Goal: Information Seeking & Learning: Check status

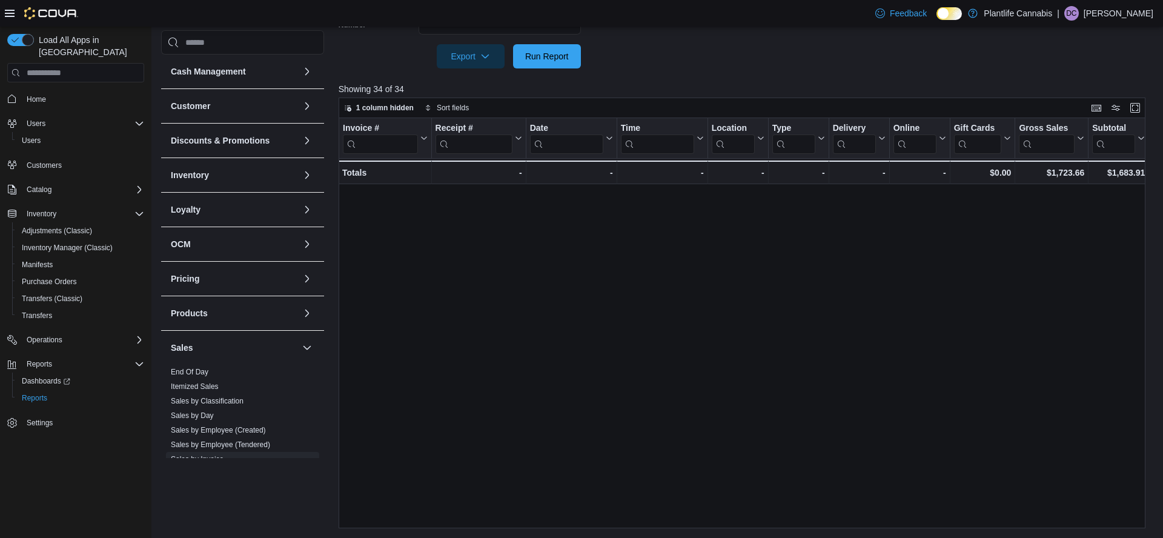
scroll to position [398, 0]
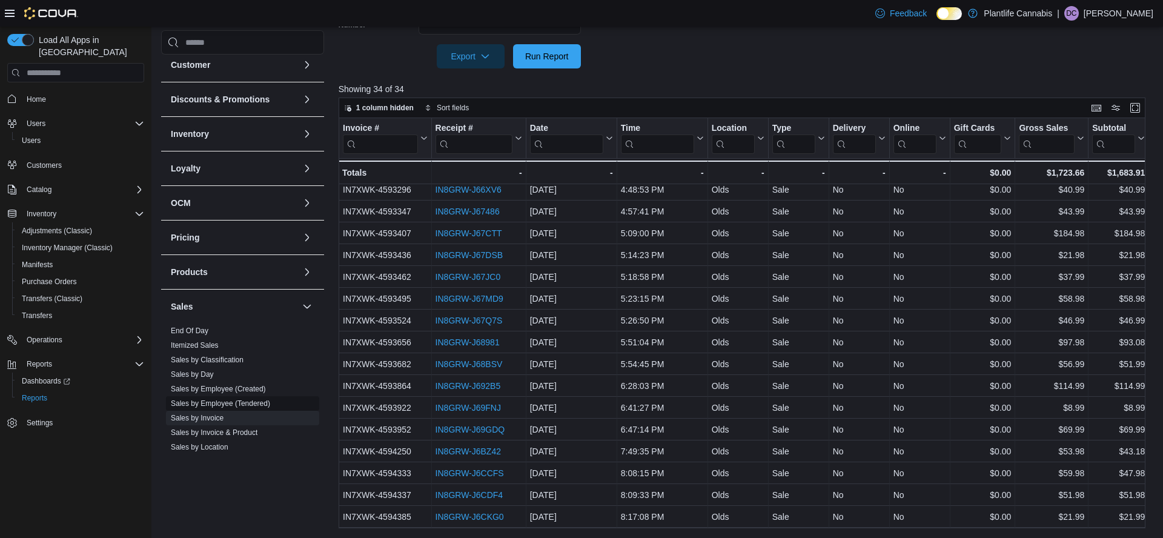
click at [223, 399] on span "Sales by Employee (Tendered)" at bounding box center [220, 403] width 99 height 10
click at [217, 402] on link "Sales by Employee (Tendered)" at bounding box center [220, 403] width 99 height 8
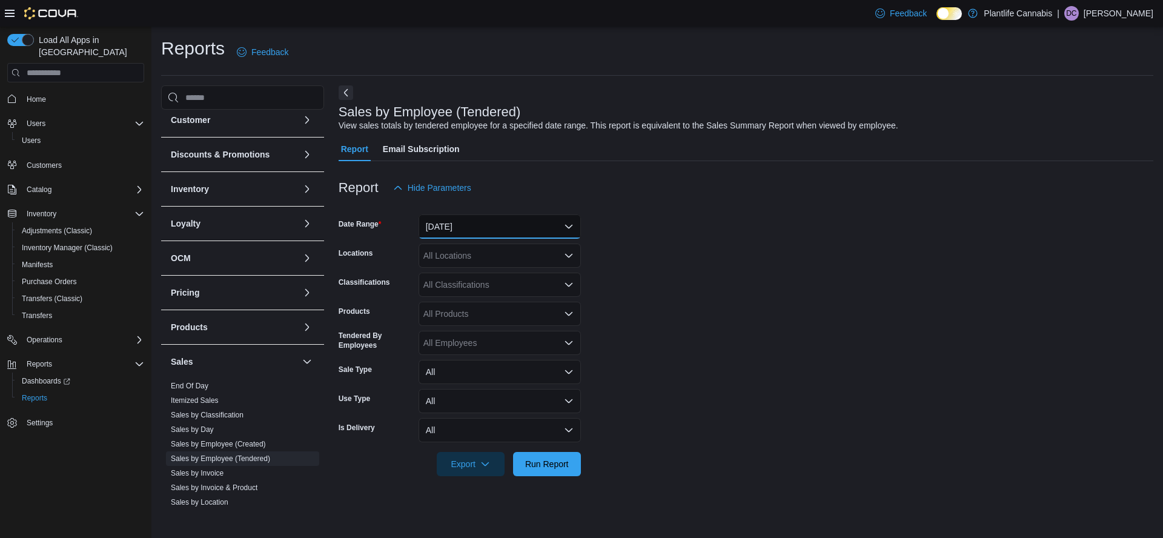
drag, startPoint x: 473, startPoint y: 225, endPoint x: 490, endPoint y: 221, distance: 17.5
click at [475, 225] on button "Yesterday" at bounding box center [499, 226] width 162 height 24
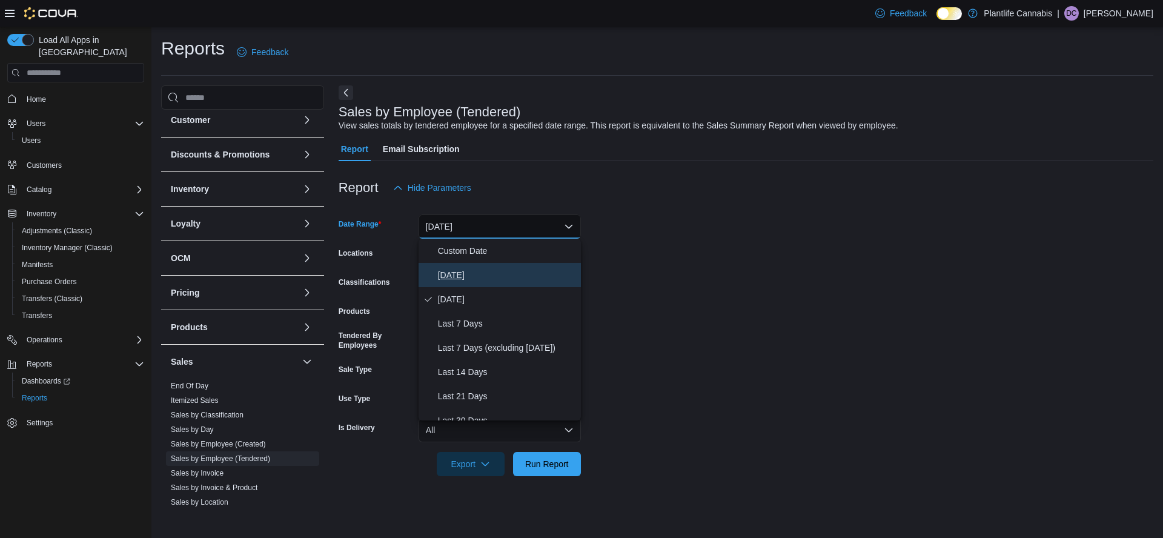
drag, startPoint x: 451, startPoint y: 275, endPoint x: 458, endPoint y: 277, distance: 7.5
click at [451, 276] on span "Today" at bounding box center [507, 275] width 138 height 15
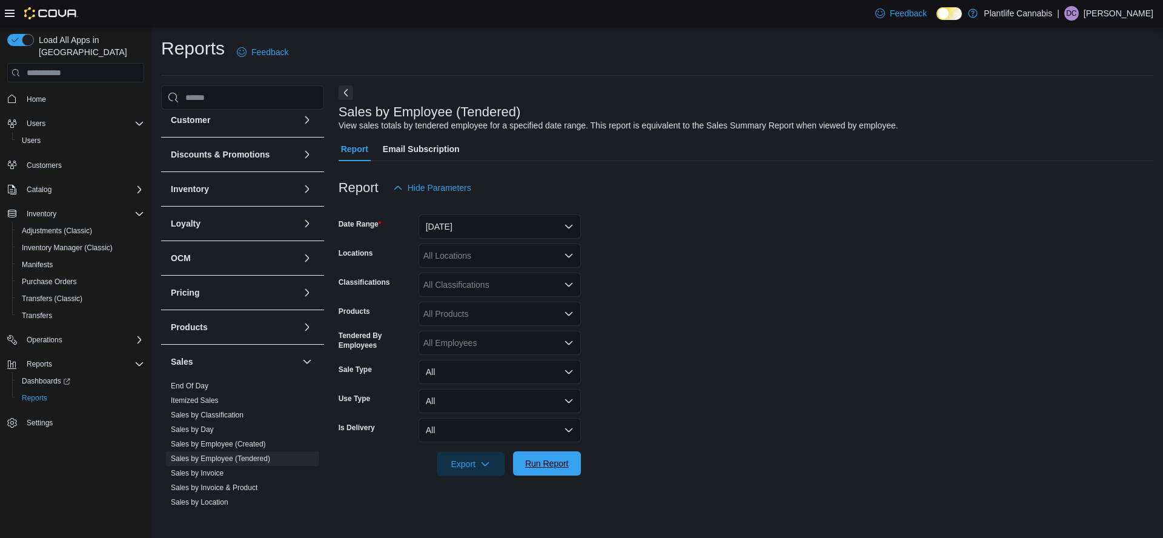
click at [558, 469] on span "Run Report" at bounding box center [547, 463] width 44 height 12
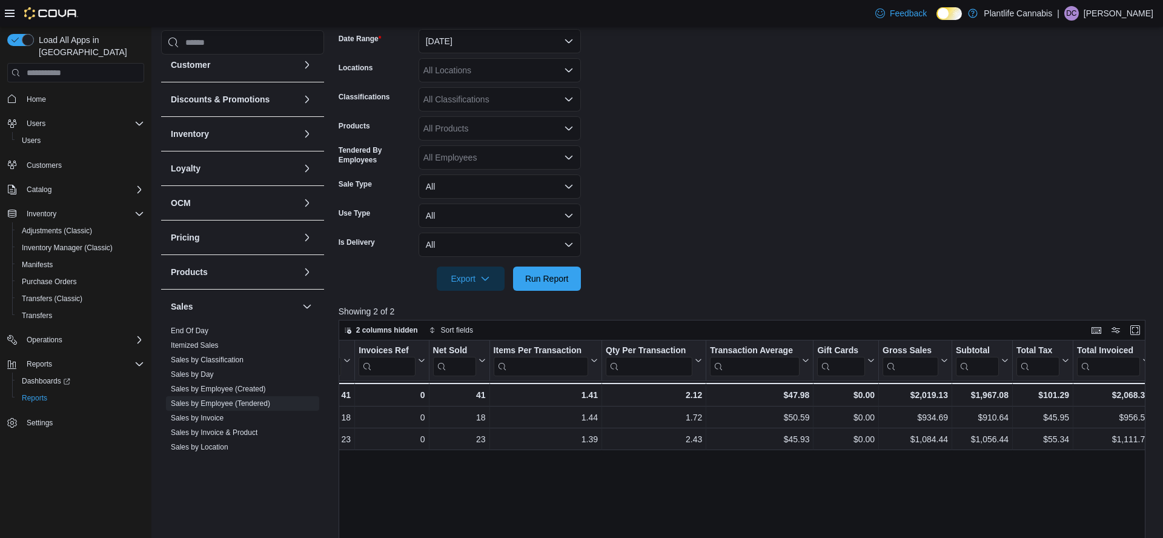
scroll to position [200, 0]
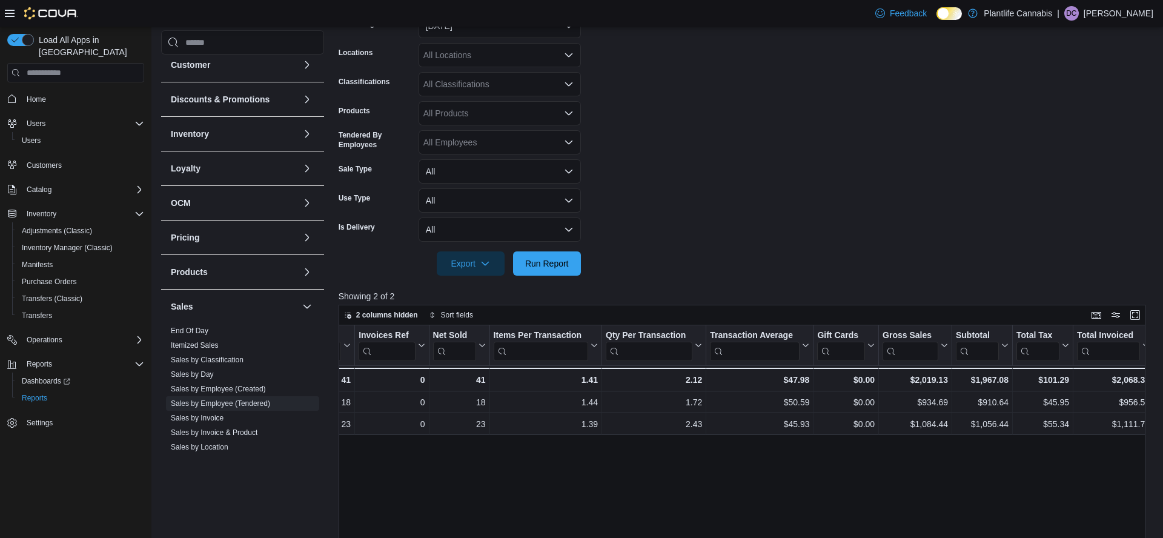
click at [558, 249] on div at bounding box center [746, 247] width 815 height 10
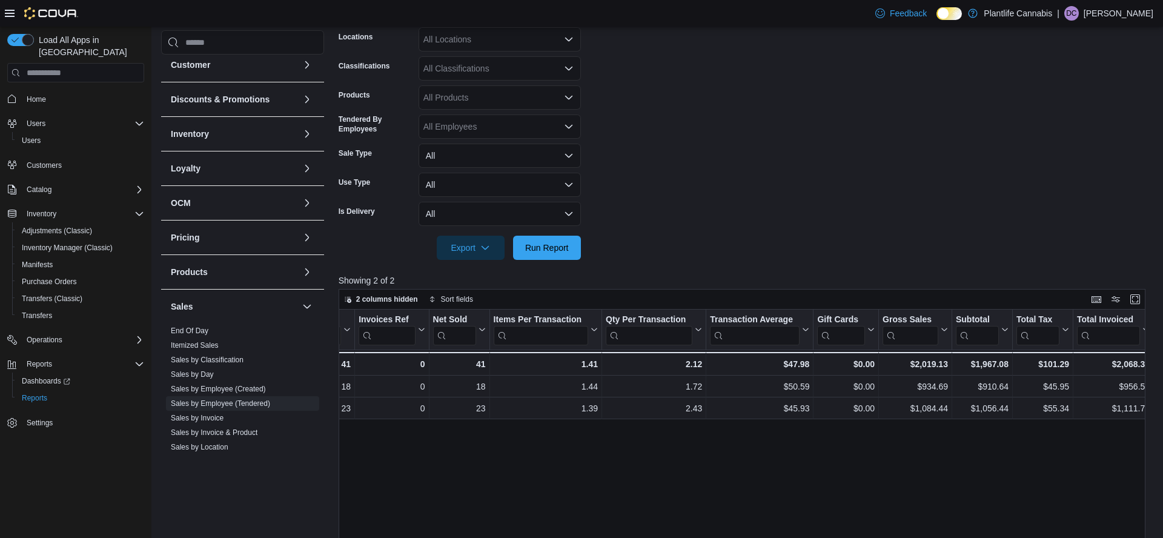
scroll to position [222, 0]
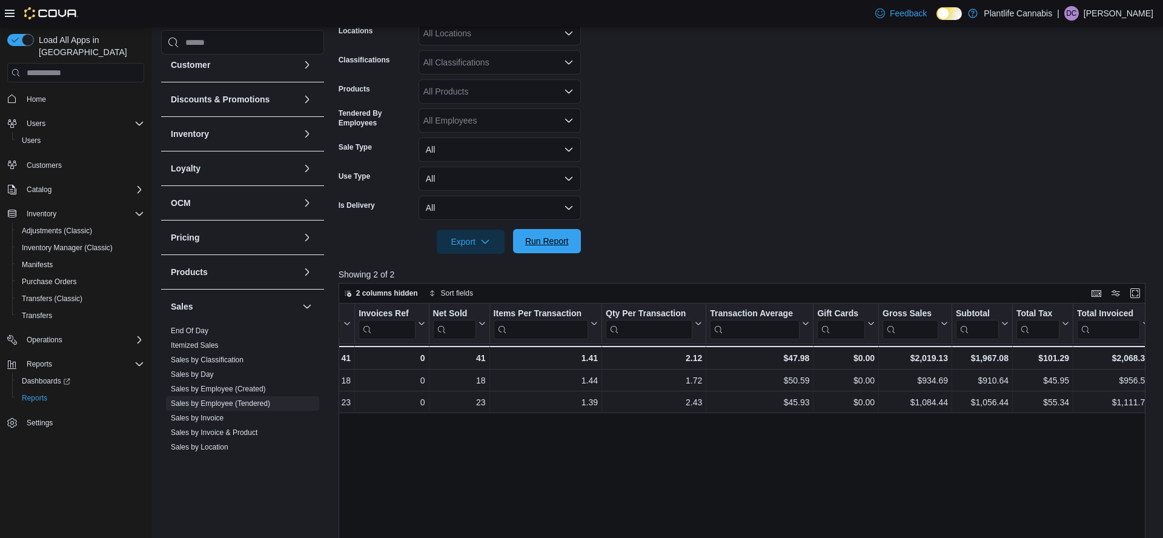
drag, startPoint x: 563, startPoint y: 240, endPoint x: 709, endPoint y: 162, distance: 165.3
click at [563, 240] on span "Run Report" at bounding box center [547, 241] width 44 height 12
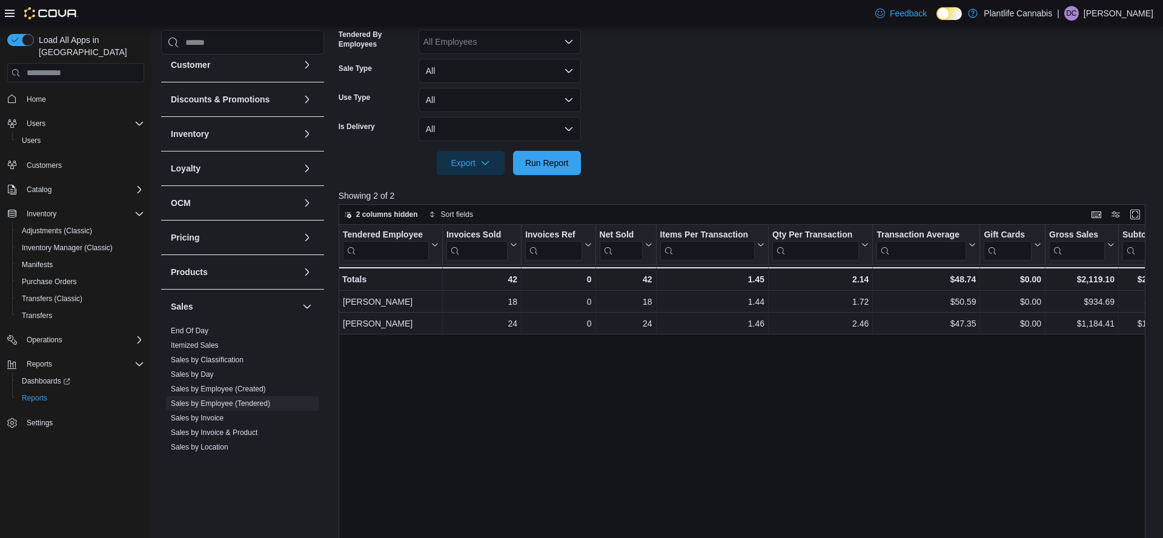
scroll to position [312, 0]
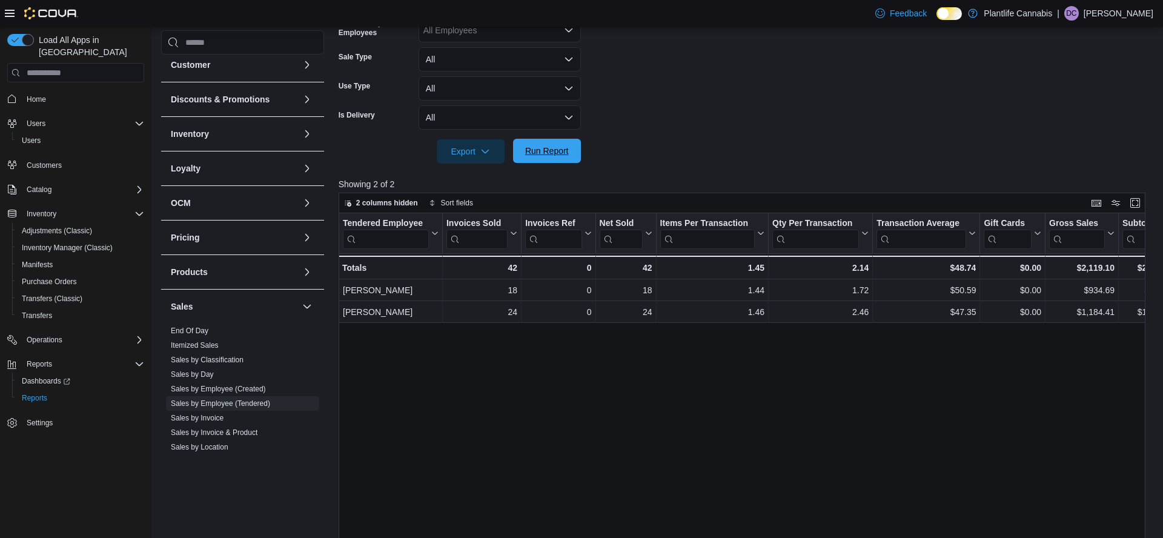
click at [566, 152] on span "Run Report" at bounding box center [547, 151] width 44 height 12
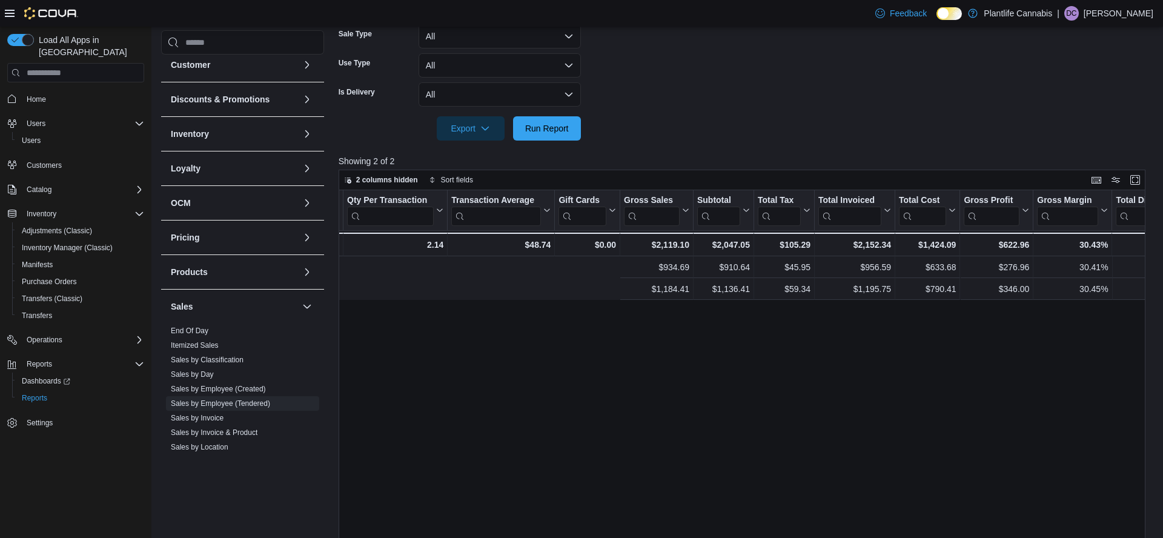
scroll to position [0, 0]
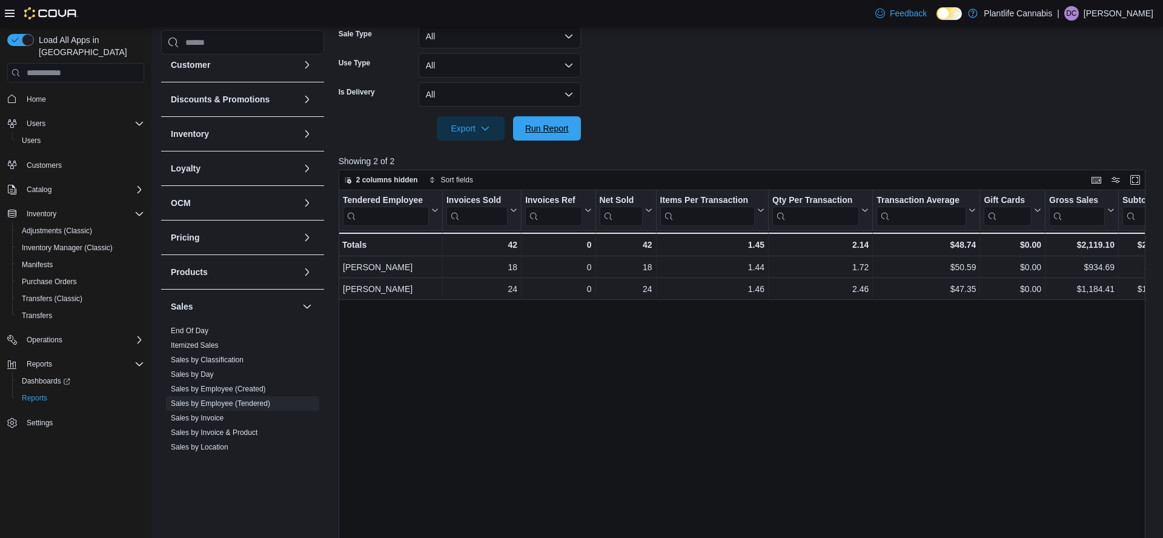
drag, startPoint x: 559, startPoint y: 136, endPoint x: 639, endPoint y: 140, distance: 80.1
click at [559, 136] on span "Run Report" at bounding box center [546, 128] width 53 height 24
click at [210, 417] on link "Sales by Invoice" at bounding box center [197, 418] width 53 height 8
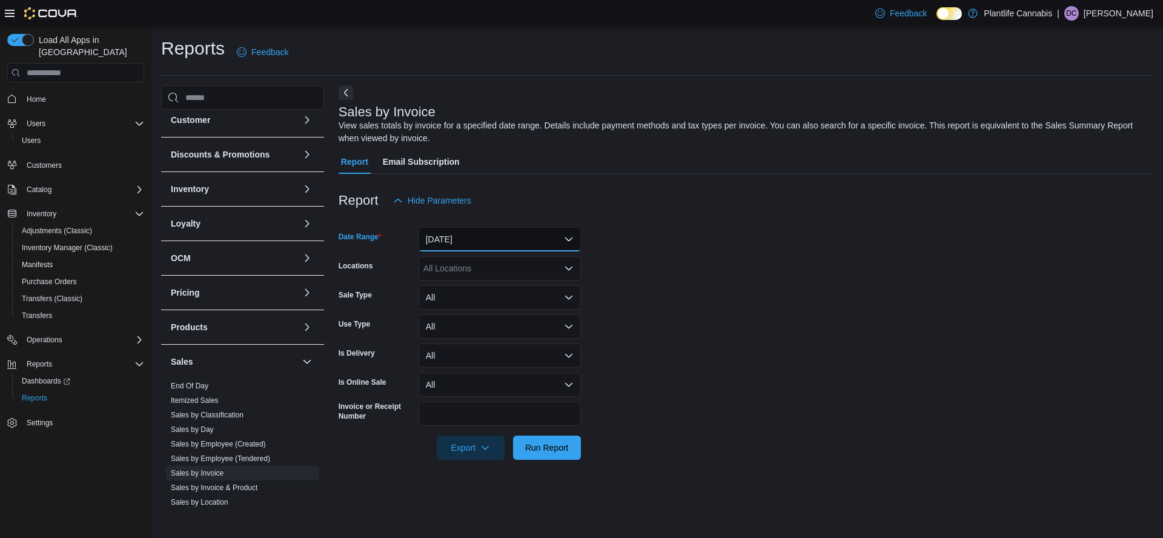
click at [492, 239] on button "Yesterday" at bounding box center [499, 239] width 162 height 24
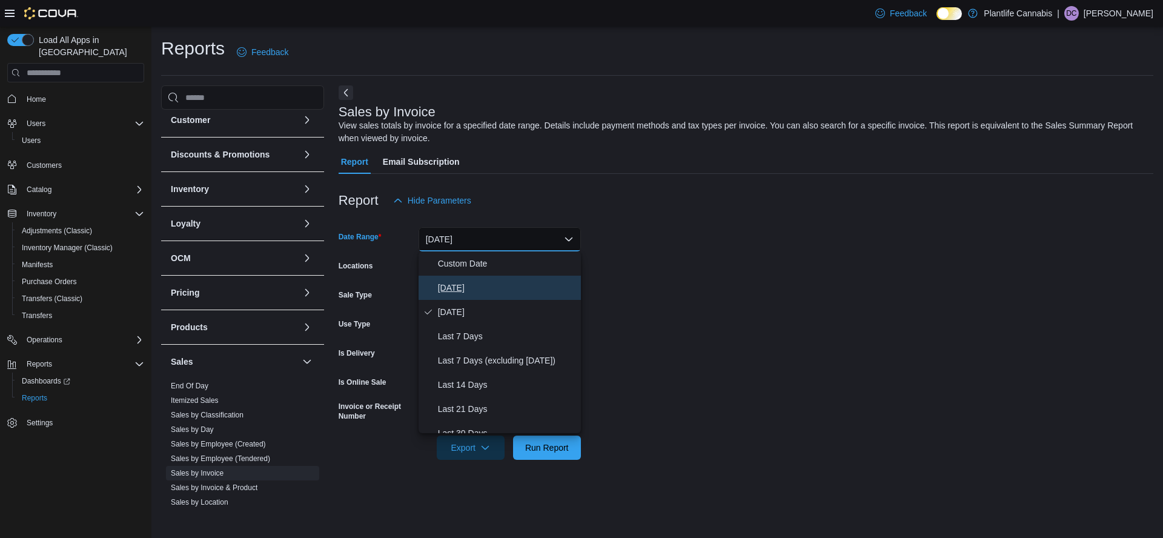
click at [457, 294] on span "Today" at bounding box center [507, 287] width 138 height 15
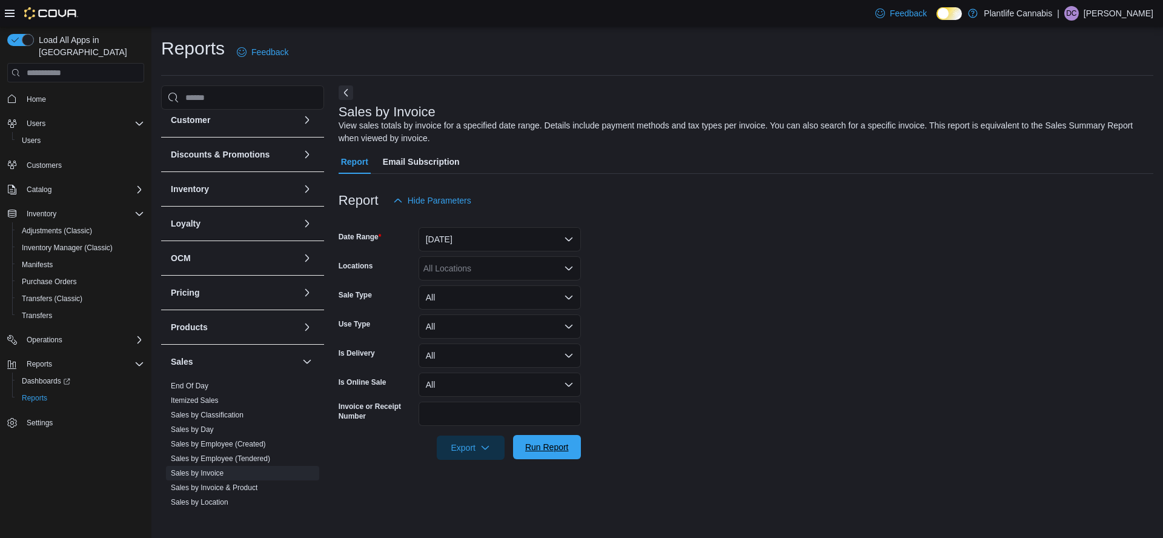
drag, startPoint x: 541, startPoint y: 450, endPoint x: 572, endPoint y: 446, distance: 30.6
click at [541, 449] on span "Run Report" at bounding box center [547, 447] width 44 height 12
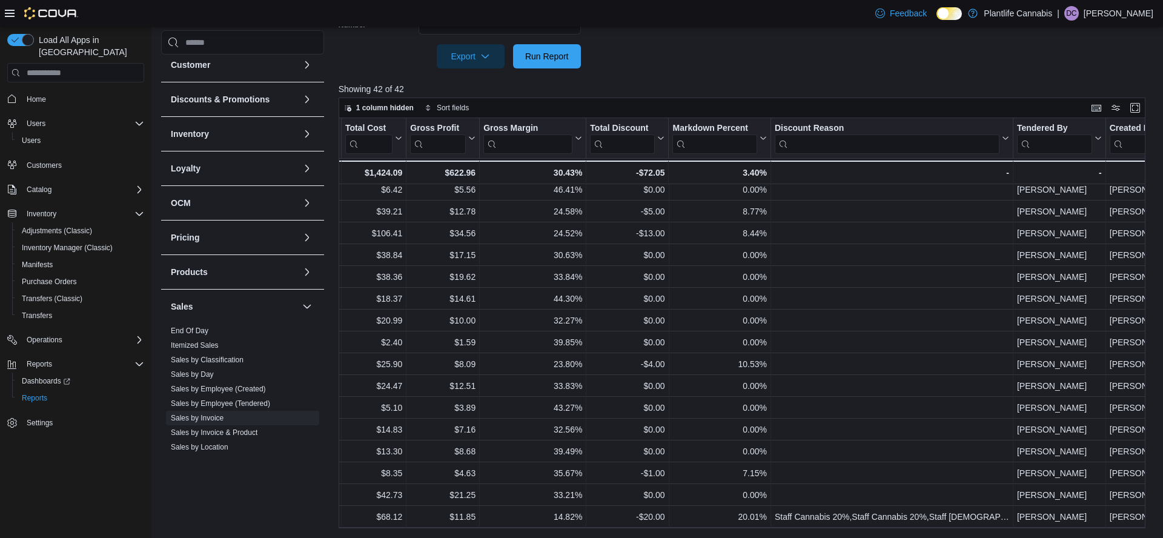
scroll to position [572, 947]
click at [236, 408] on span "Sales by Employee (Tendered)" at bounding box center [220, 403] width 99 height 10
click at [222, 404] on link "Sales by Employee (Tendered)" at bounding box center [220, 403] width 99 height 8
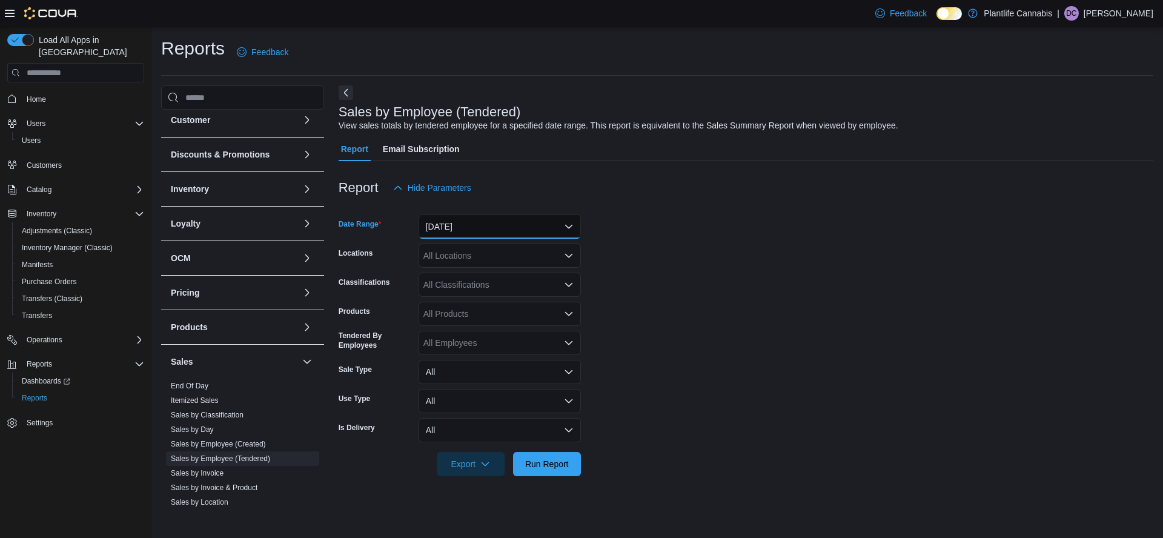
click at [489, 228] on button "Yesterday" at bounding box center [499, 226] width 162 height 24
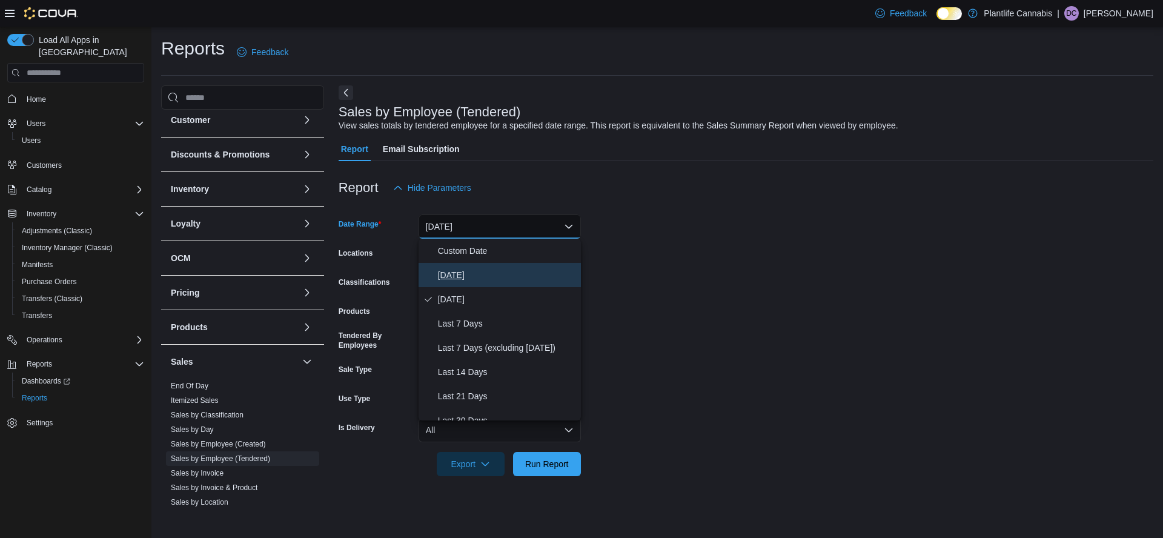
drag, startPoint x: 444, startPoint y: 279, endPoint x: 579, endPoint y: 322, distance: 141.7
click at [446, 280] on span "Today" at bounding box center [507, 275] width 138 height 15
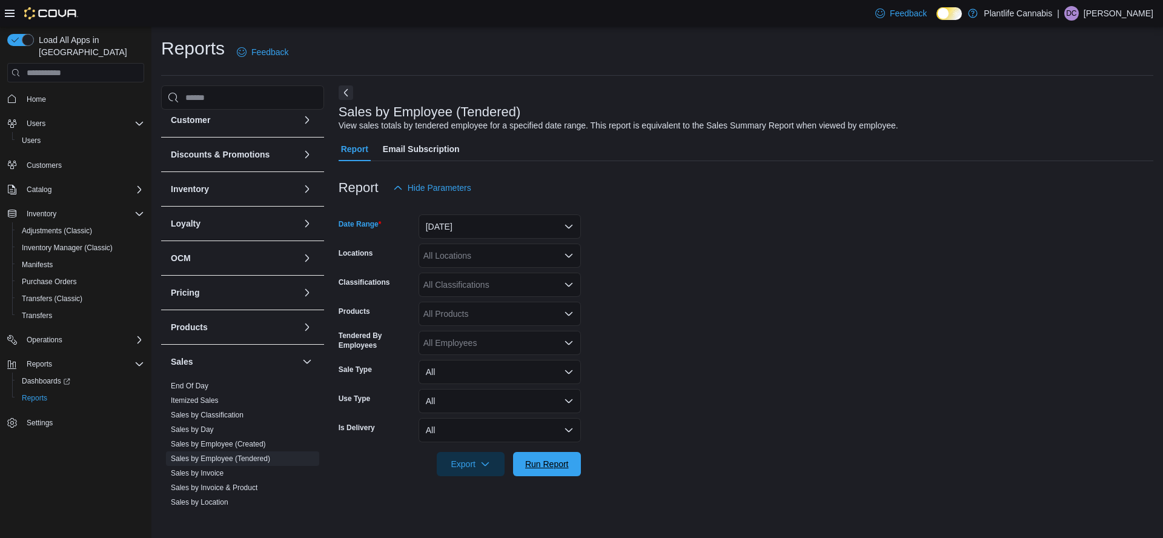
click at [558, 463] on span "Run Report" at bounding box center [547, 464] width 44 height 12
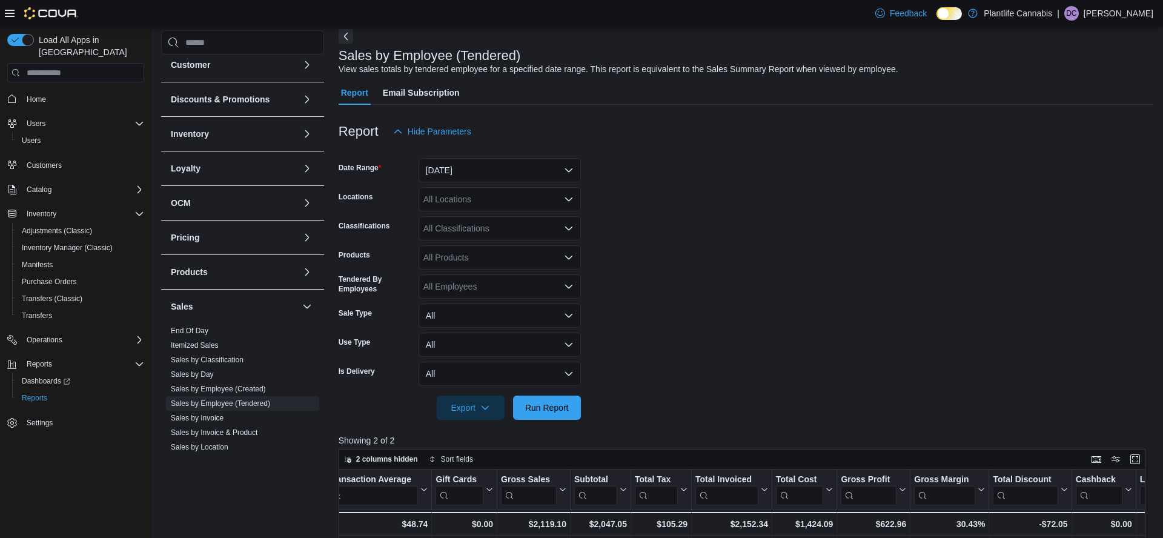
scroll to position [53, 0]
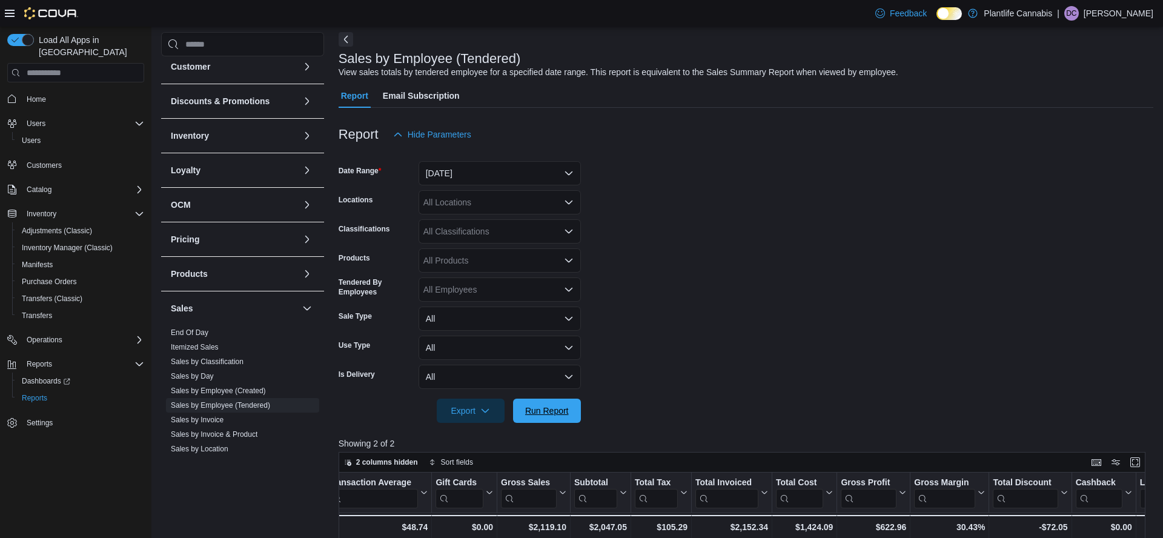
drag, startPoint x: 556, startPoint y: 413, endPoint x: 737, endPoint y: 253, distance: 241.6
click at [555, 412] on span "Run Report" at bounding box center [547, 411] width 44 height 12
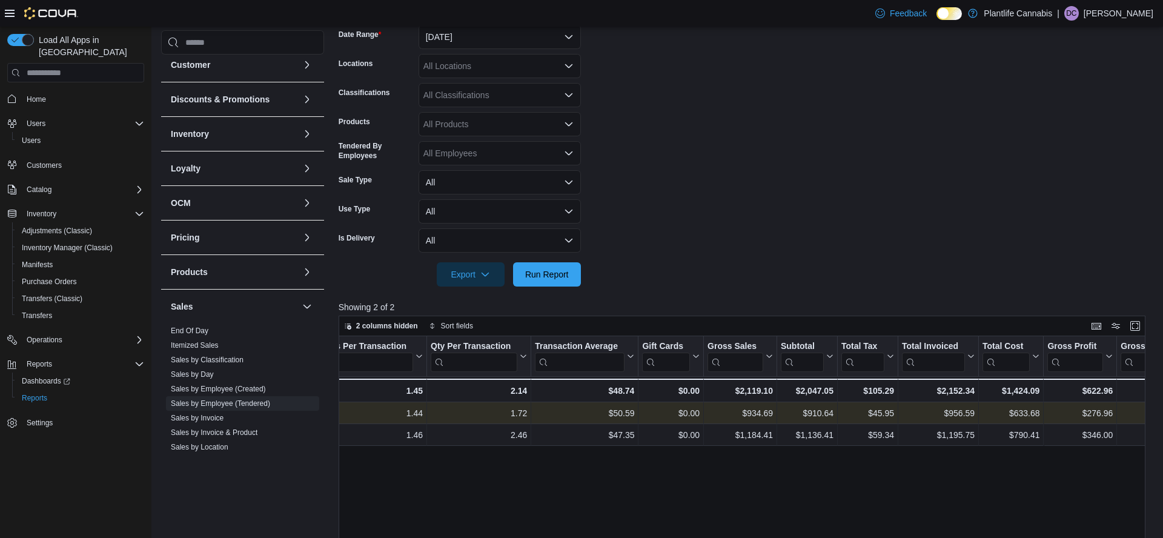
scroll to position [0, 404]
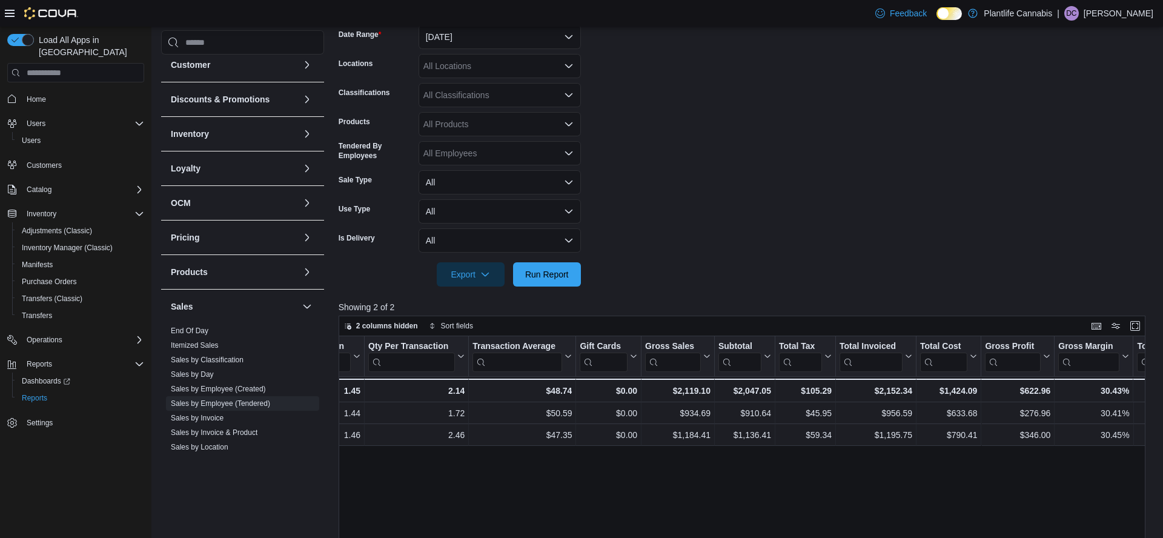
click at [537, 259] on div at bounding box center [746, 258] width 815 height 10
drag, startPoint x: 562, startPoint y: 274, endPoint x: 687, endPoint y: 285, distance: 125.8
click at [562, 274] on span "Run Report" at bounding box center [547, 274] width 44 height 12
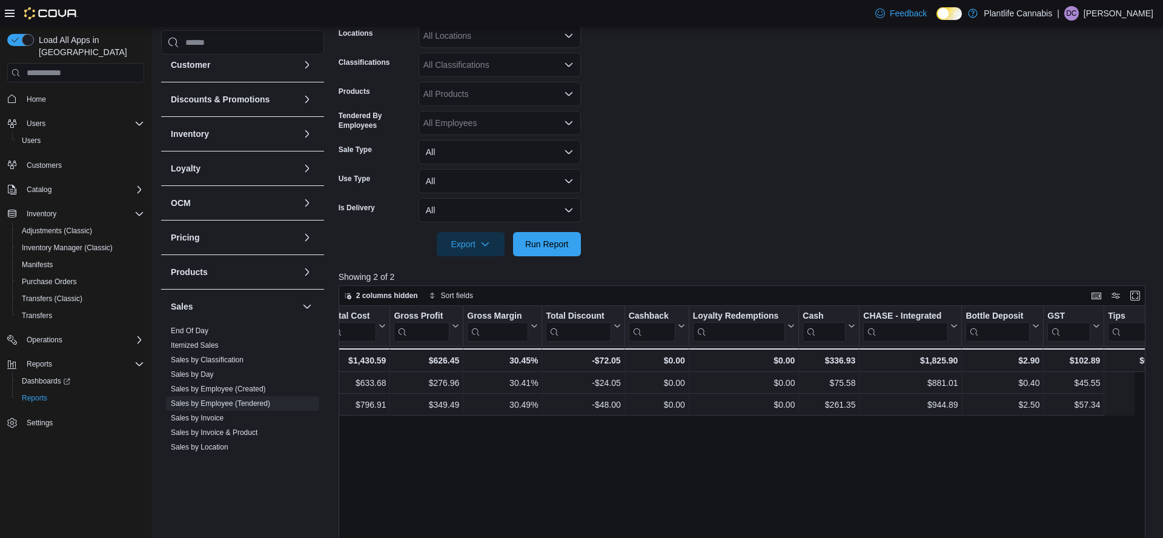
scroll to position [0, 1014]
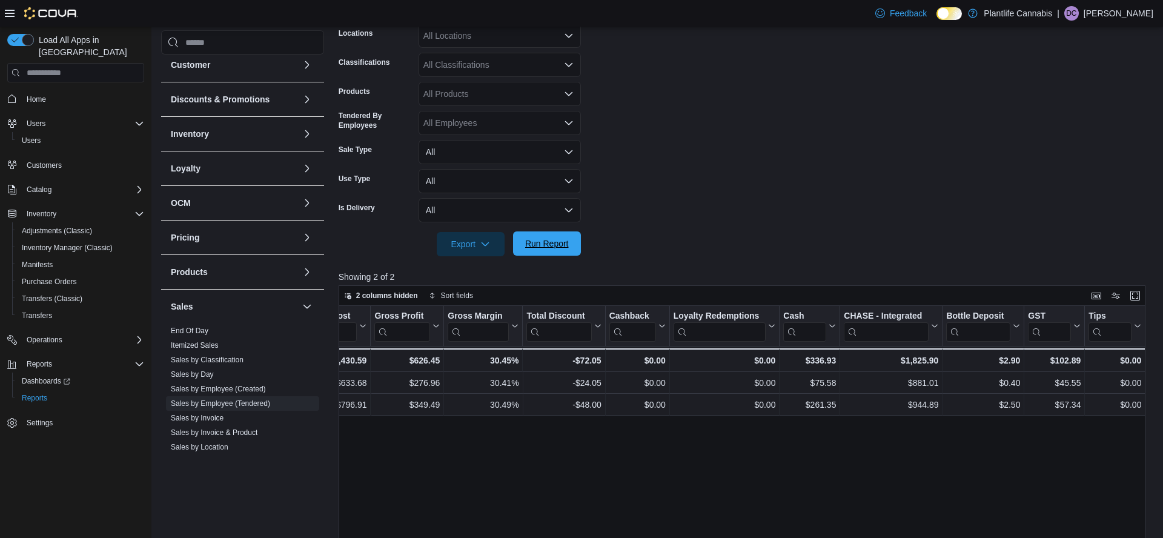
click at [551, 236] on span "Run Report" at bounding box center [546, 243] width 53 height 24
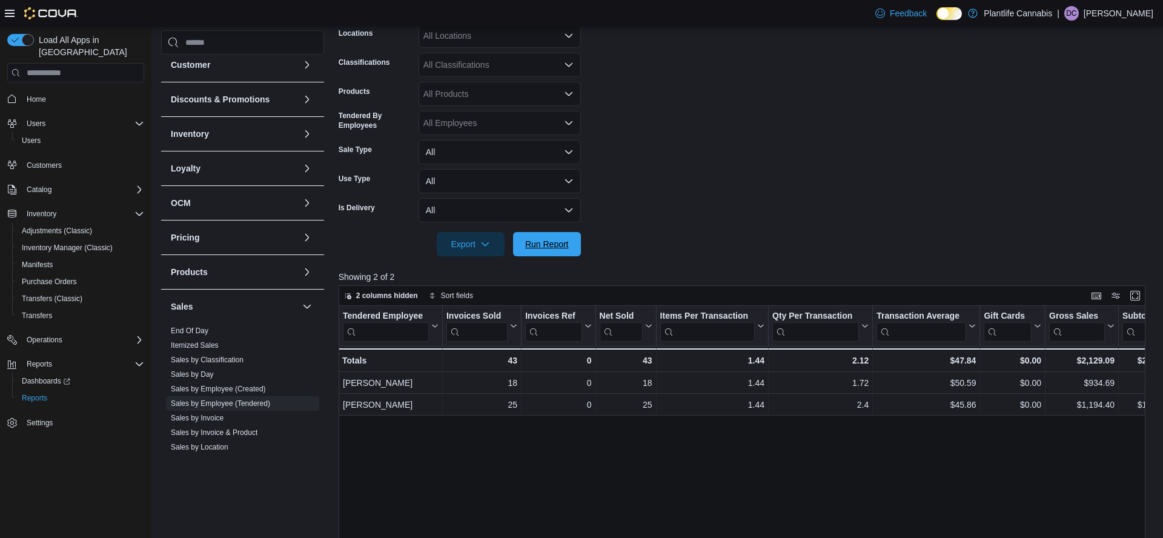
drag, startPoint x: 554, startPoint y: 238, endPoint x: 813, endPoint y: 223, distance: 259.6
click at [554, 238] on span "Run Report" at bounding box center [546, 244] width 53 height 24
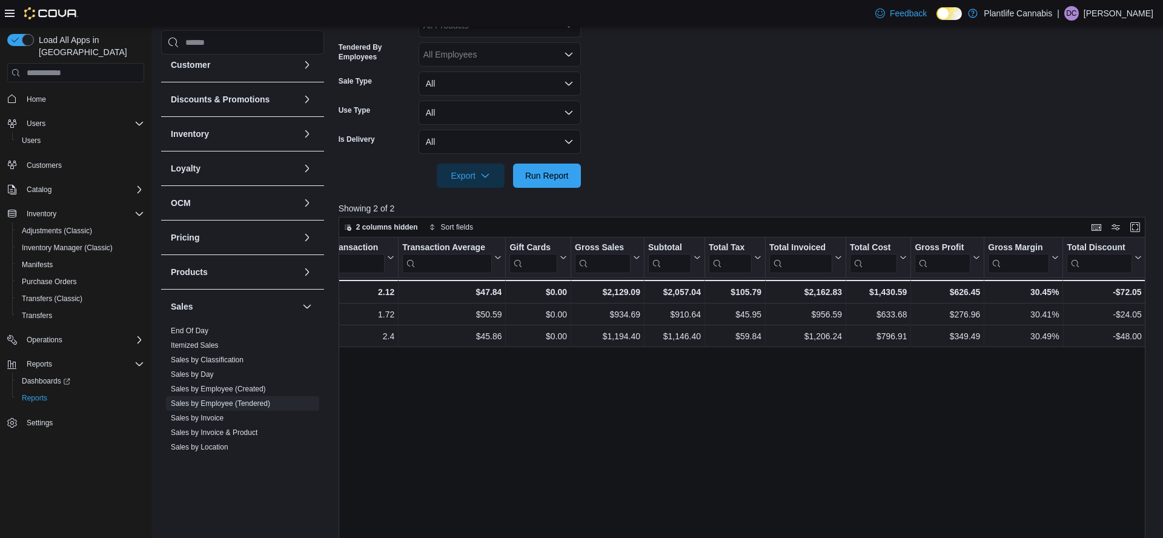
scroll to position [0, 0]
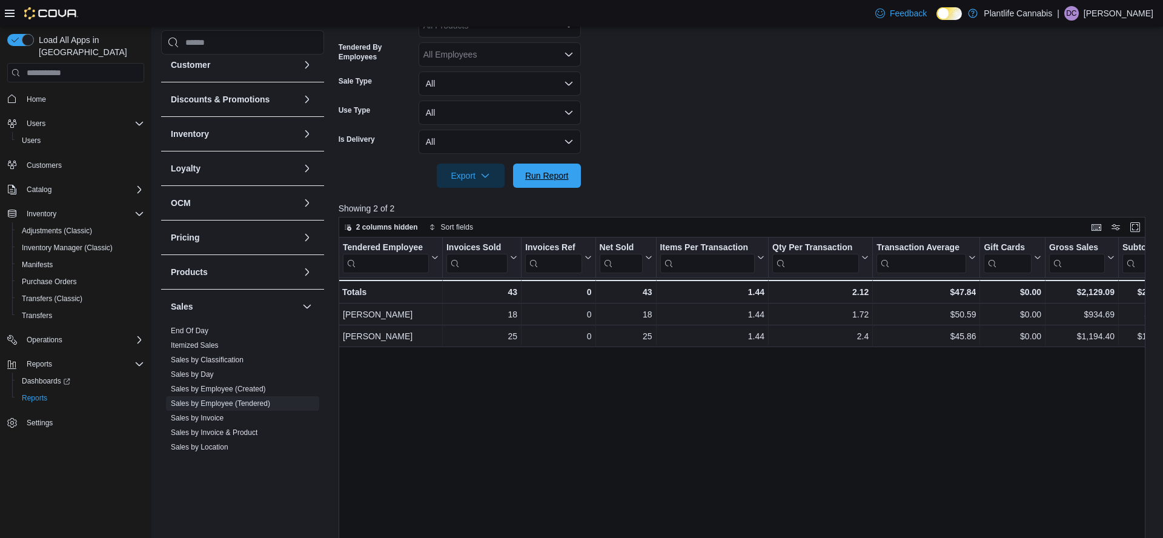
click at [556, 172] on span "Run Report" at bounding box center [547, 176] width 44 height 12
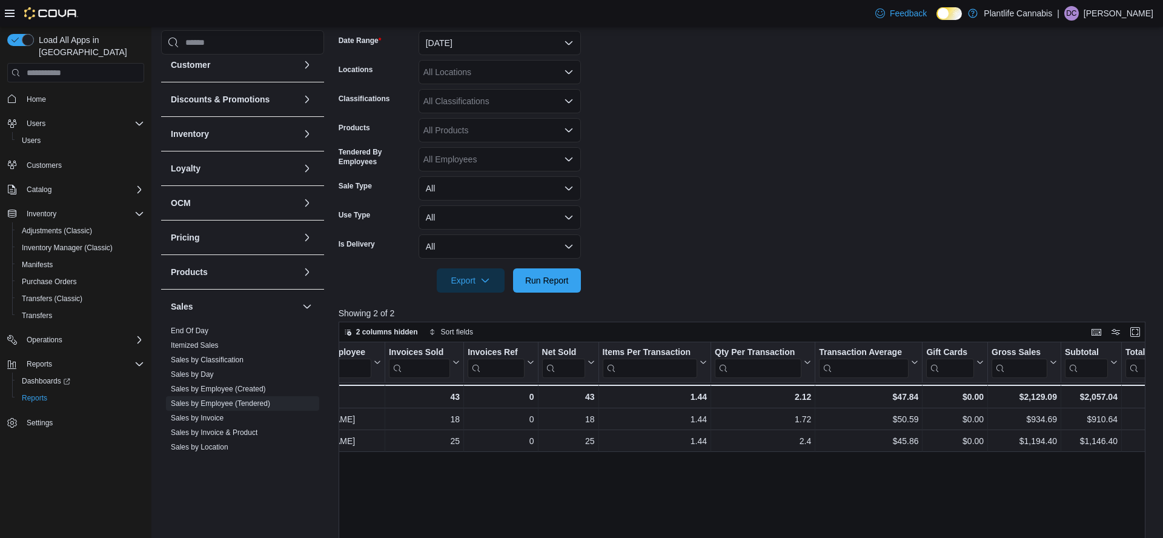
scroll to position [159, 0]
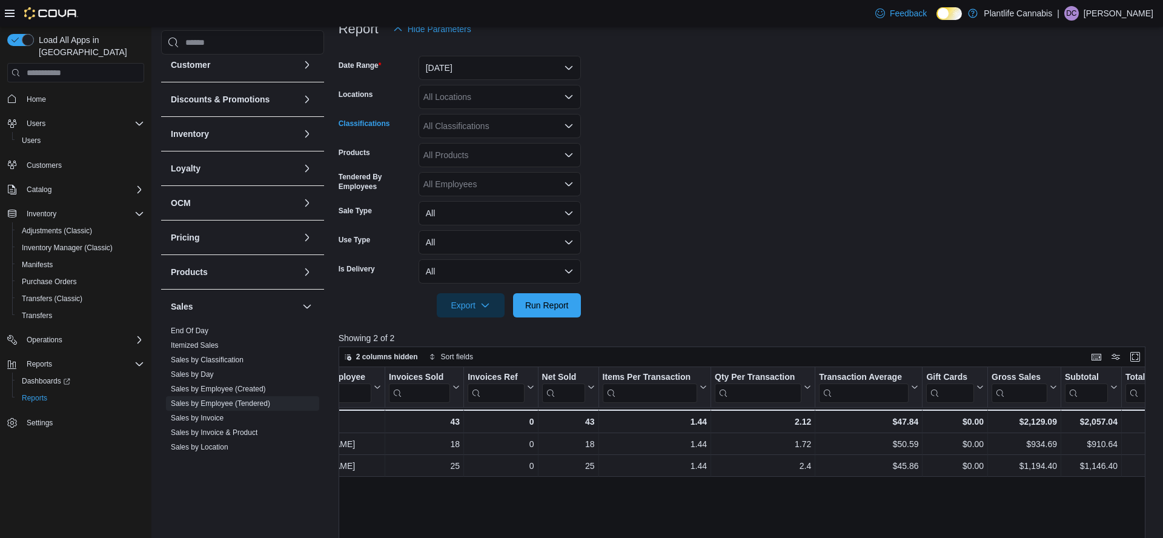
click at [506, 123] on div "All Classifications" at bounding box center [499, 126] width 162 height 24
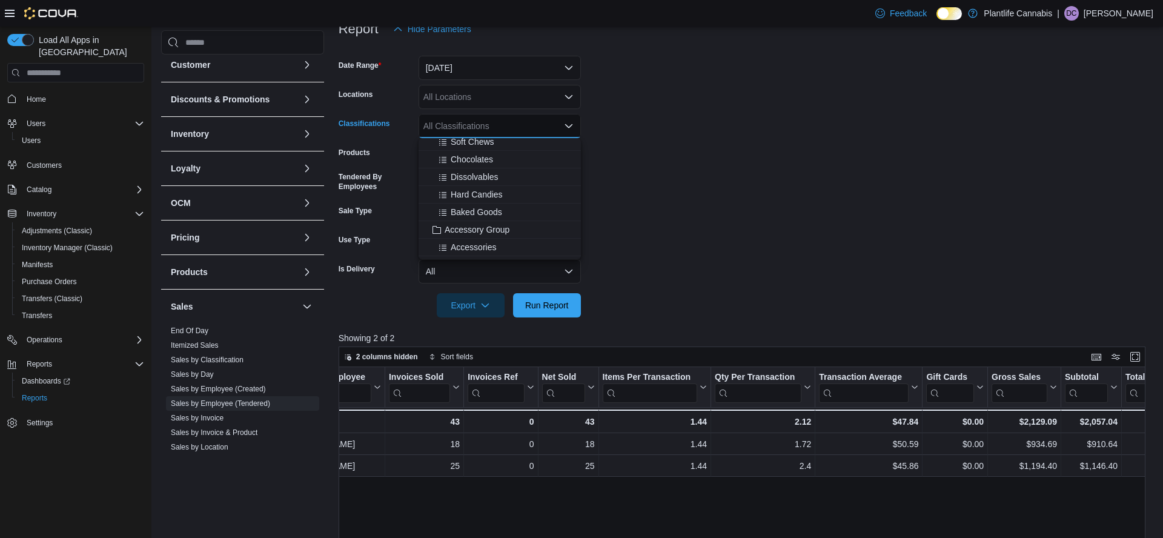
scroll to position [93, 0]
click at [491, 233] on span "Accessory Group" at bounding box center [477, 229] width 65 height 12
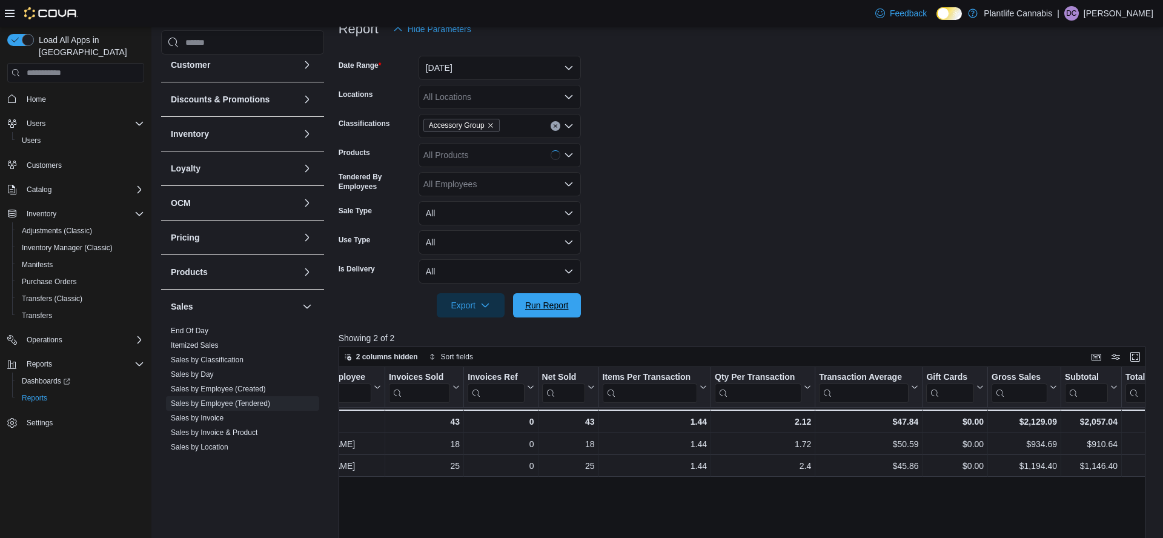
drag, startPoint x: 561, startPoint y: 310, endPoint x: 743, endPoint y: 184, distance: 221.1
click at [561, 310] on span "Run Report" at bounding box center [547, 305] width 44 height 12
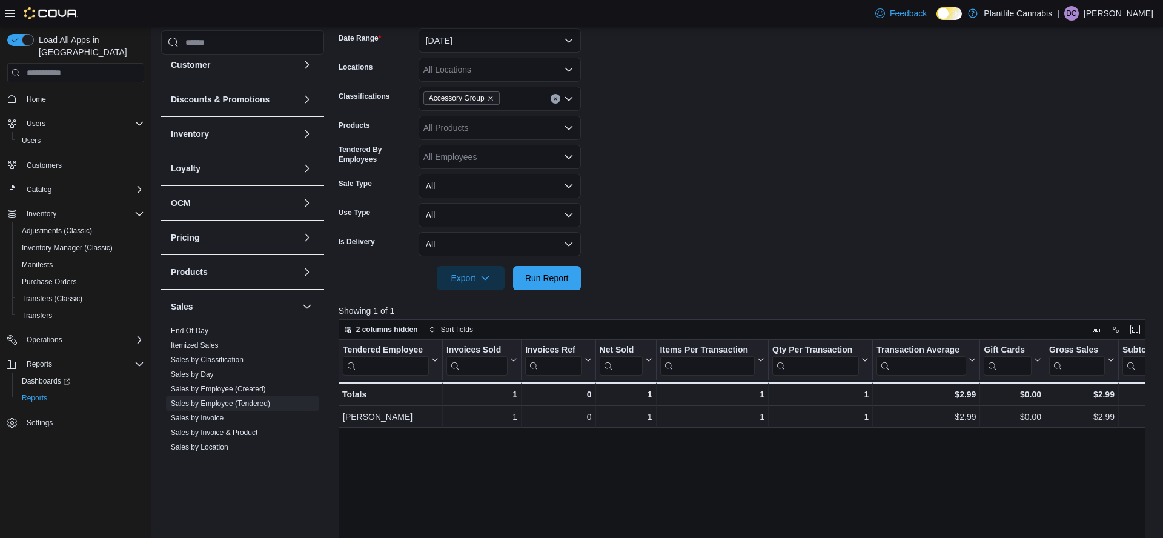
scroll to position [204, 0]
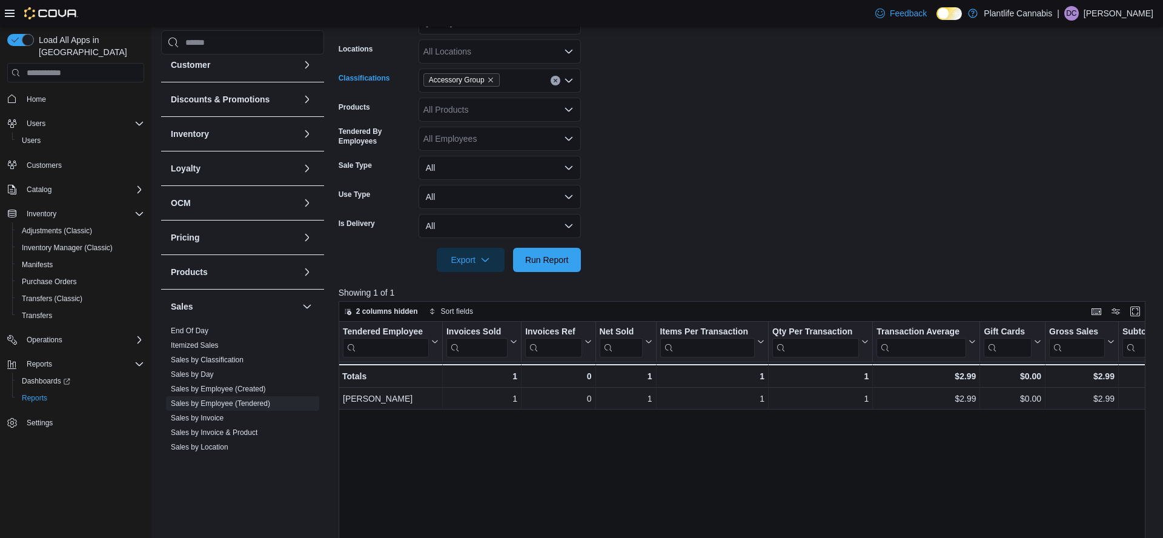
click at [554, 82] on icon "Clear input" at bounding box center [555, 80] width 5 height 5
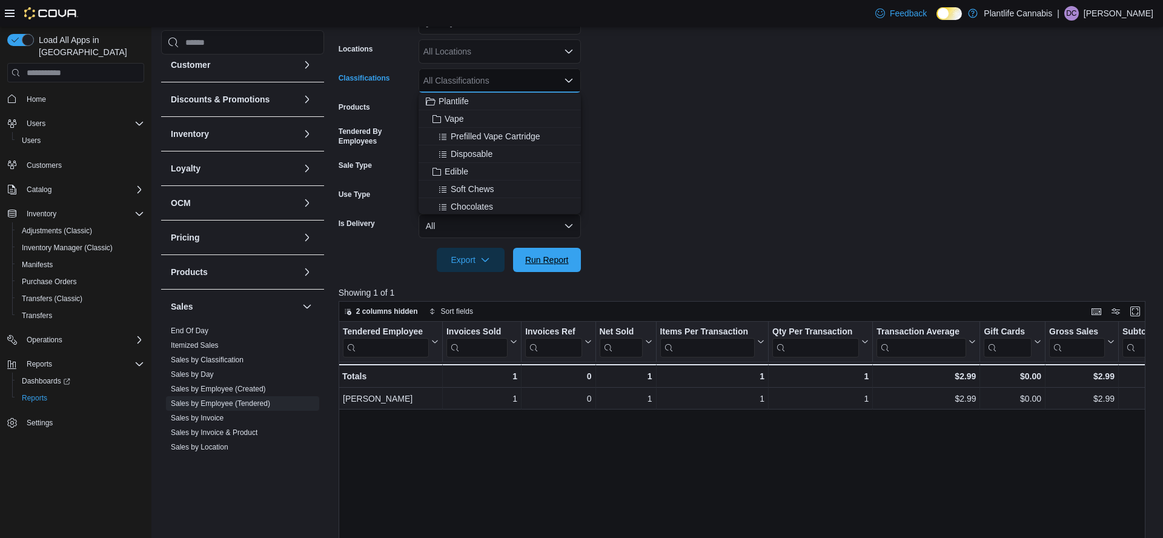
drag, startPoint x: 560, startPoint y: 259, endPoint x: 756, endPoint y: 129, distance: 235.1
click at [560, 259] on span "Run Report" at bounding box center [547, 260] width 44 height 12
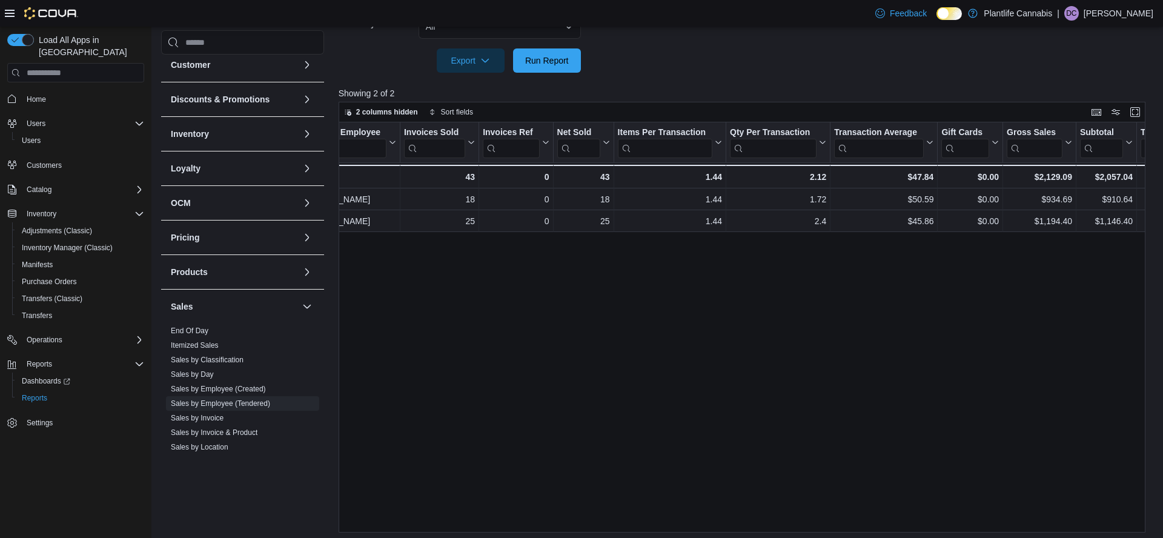
scroll to position [0, 53]
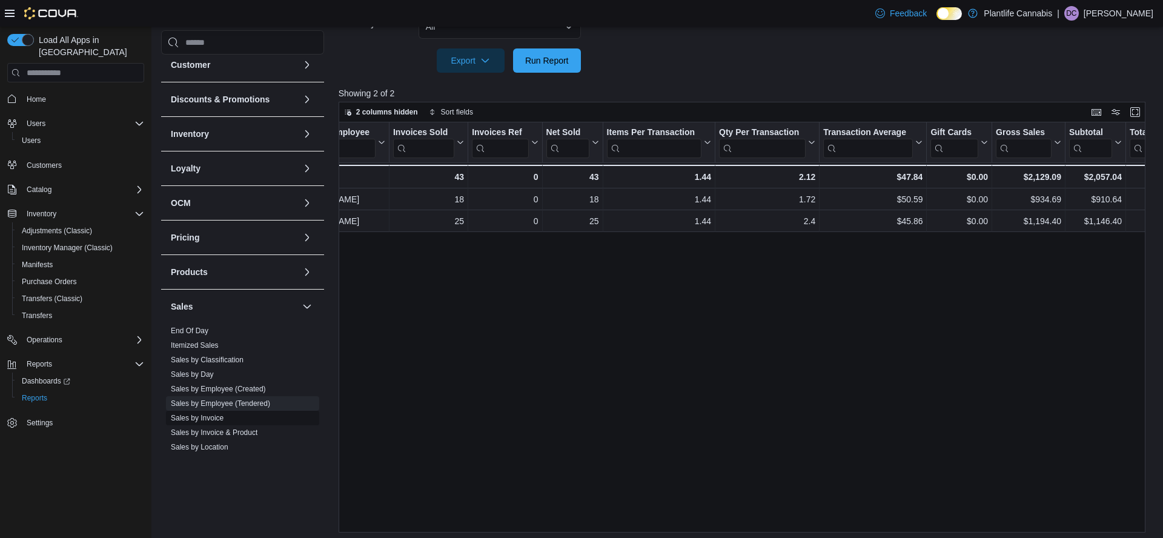
click at [211, 418] on link "Sales by Invoice" at bounding box center [197, 418] width 53 height 8
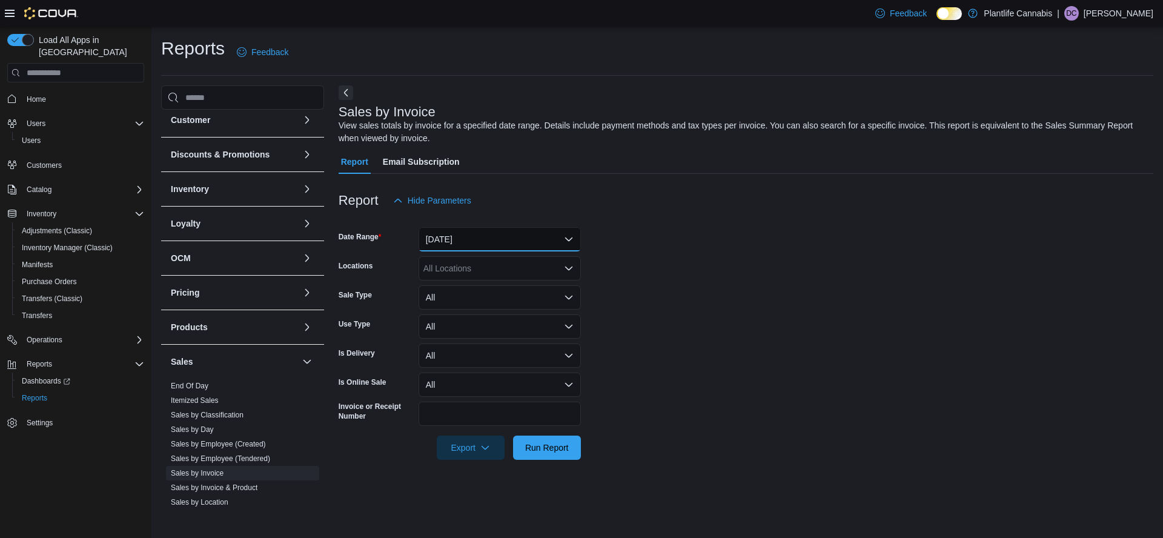
click at [472, 238] on button "Yesterday" at bounding box center [499, 239] width 162 height 24
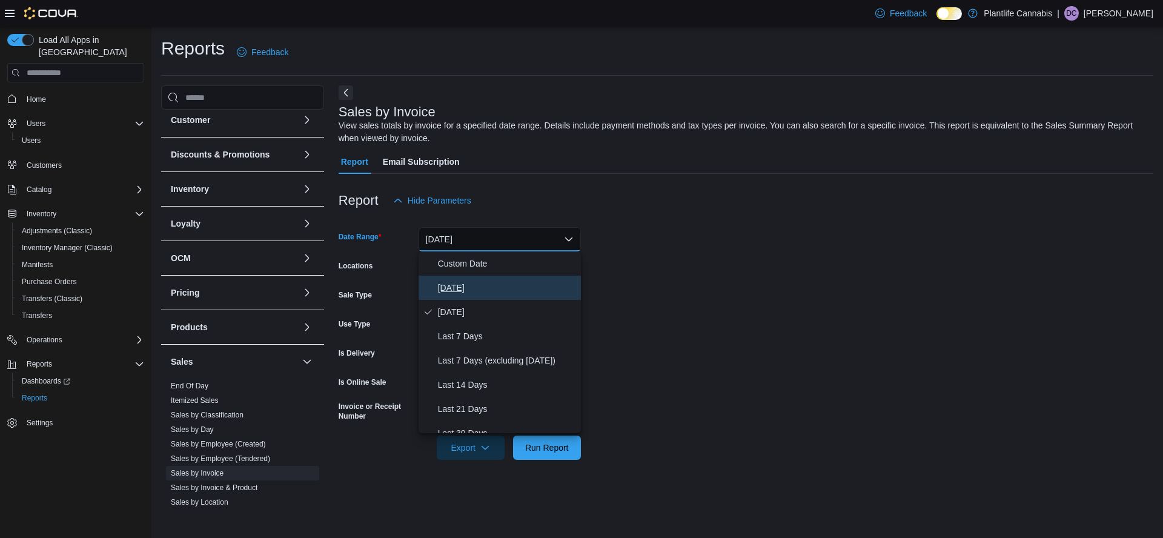
click at [452, 292] on span "Today" at bounding box center [507, 287] width 138 height 15
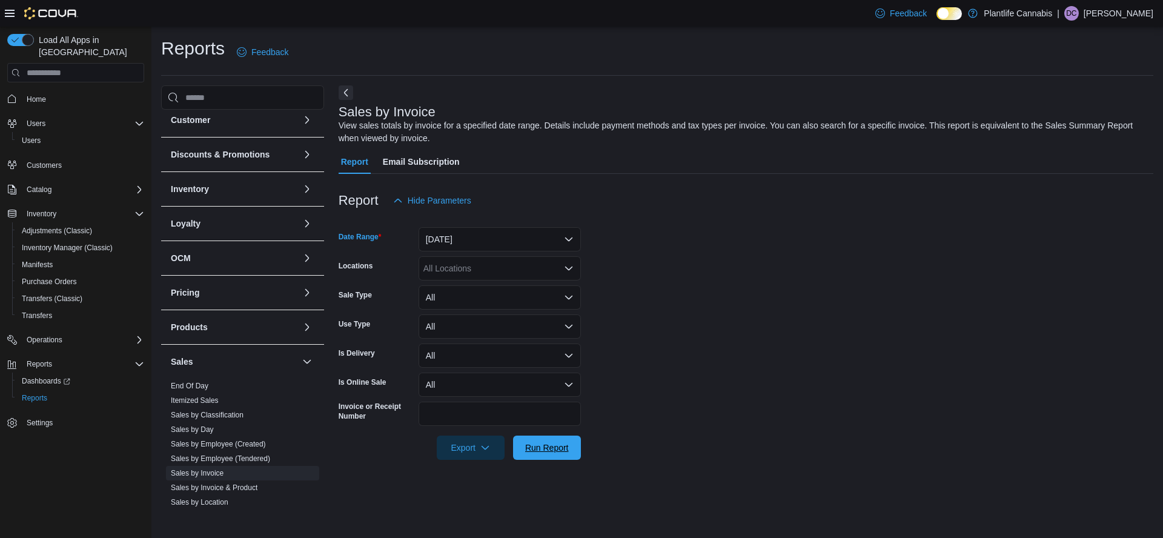
click at [563, 451] on span "Run Report" at bounding box center [547, 447] width 44 height 12
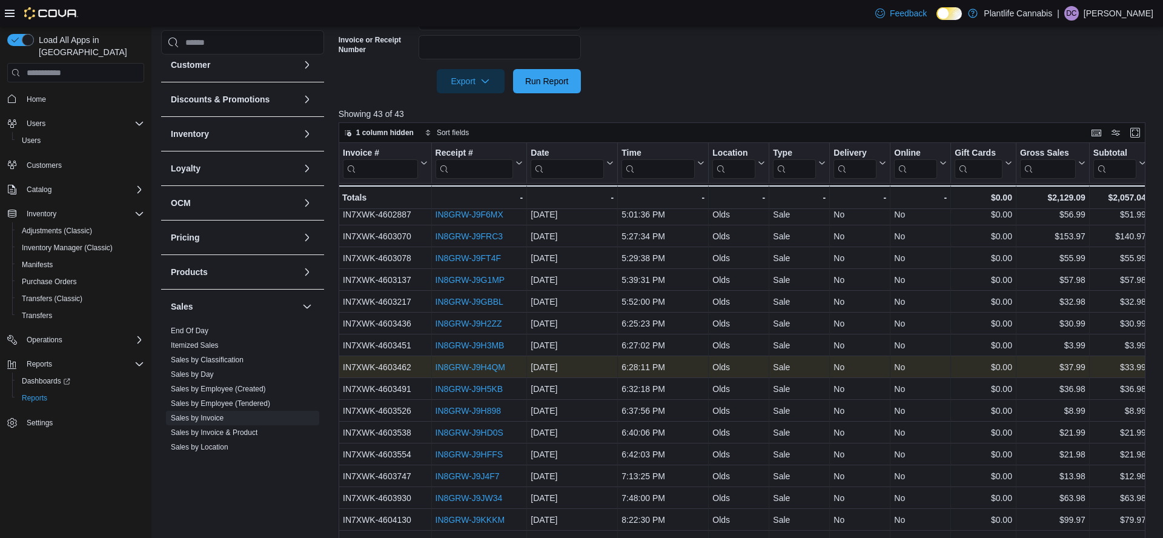
scroll to position [391, 0]
